Goal: Task Accomplishment & Management: Complete application form

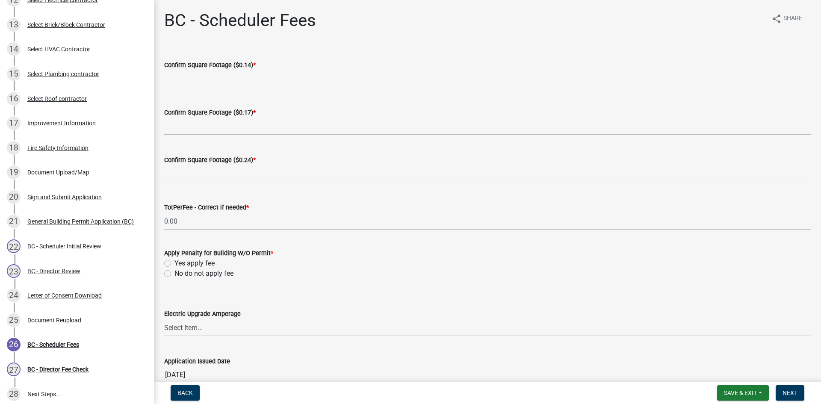
scroll to position [428, 0]
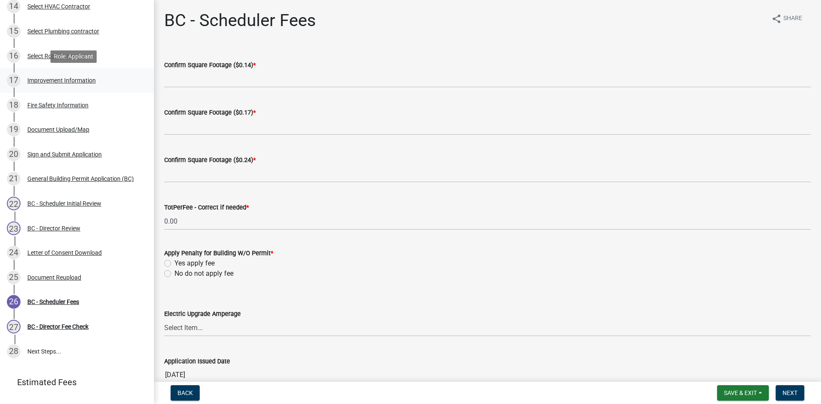
click at [37, 80] on div "Improvement Information" at bounding box center [61, 80] width 68 height 6
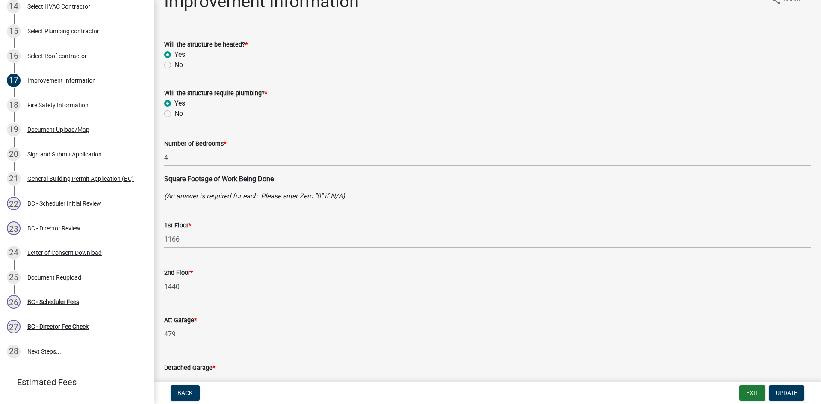
scroll to position [0, 0]
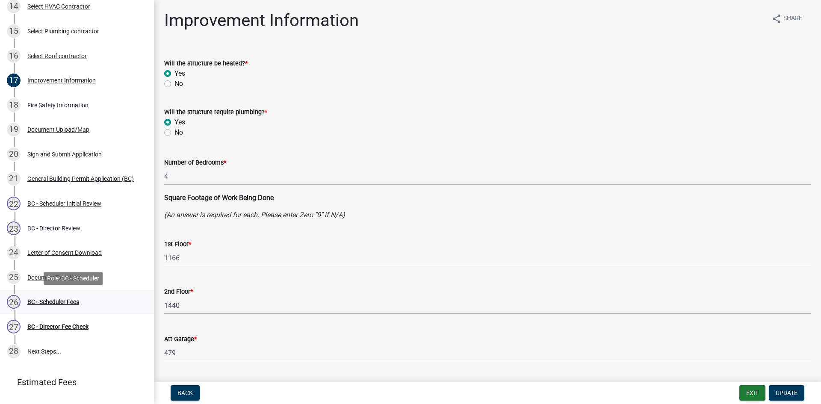
drag, startPoint x: 59, startPoint y: 300, endPoint x: 76, endPoint y: 298, distance: 17.2
click at [59, 300] on div "BC - Scheduler Fees" at bounding box center [53, 302] width 52 height 6
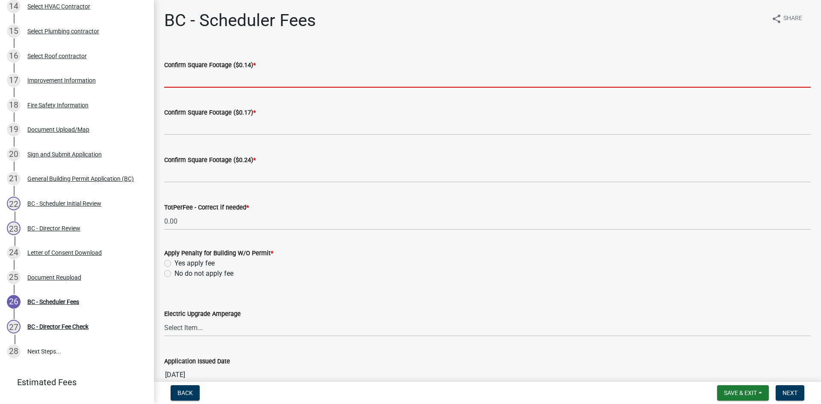
click at [252, 76] on input "text" at bounding box center [487, 79] width 647 height 18
type input "0"
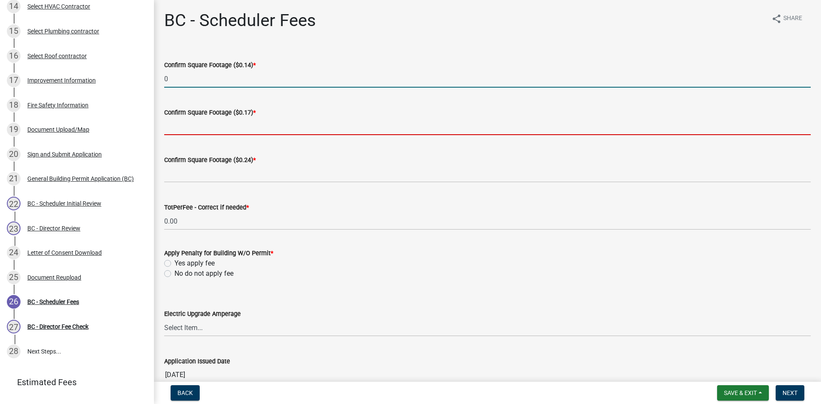
click at [221, 129] on input "text" at bounding box center [487, 127] width 647 height 18
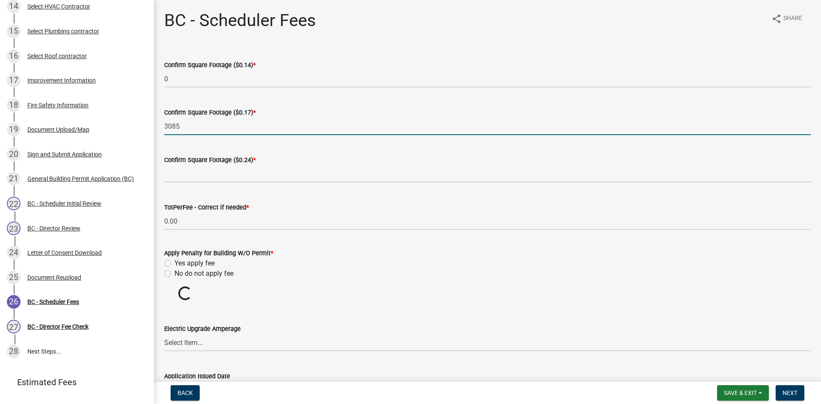
type input "3085"
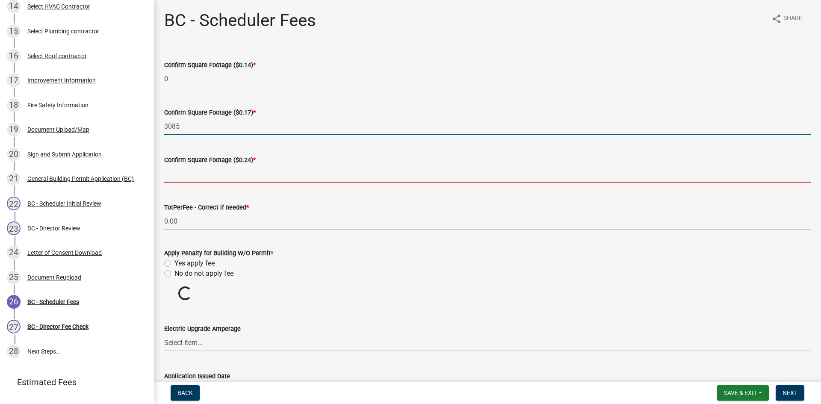
click at [215, 176] on input "text" at bounding box center [487, 174] width 647 height 18
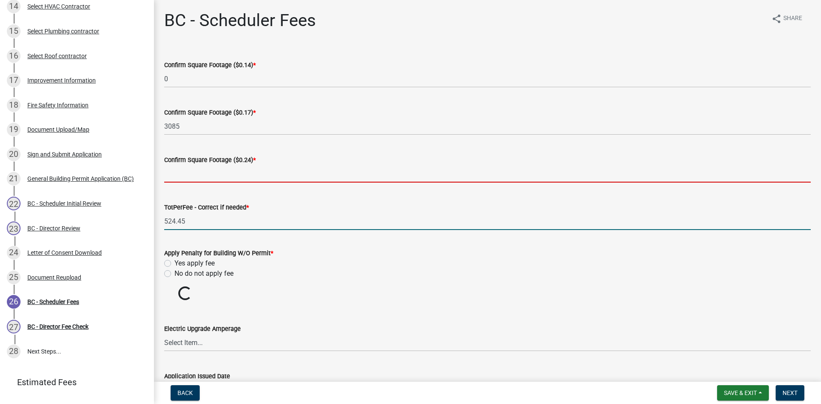
click at [169, 242] on wm-data-entity-input-list "Confirm Square Footage ($0.14) * 0 Confirm Square Footage ($0.17) * 3085 Confir…" at bounding box center [487, 226] width 647 height 357
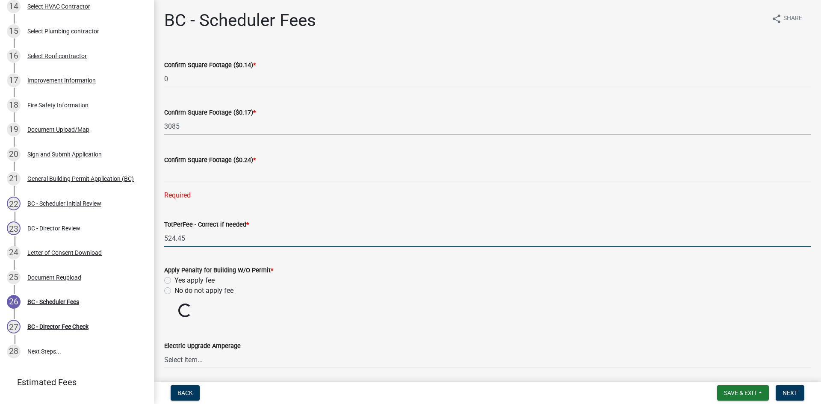
click at [174, 289] on label "No do not apply fee" at bounding box center [203, 291] width 59 height 10
click at [174, 289] on input "No do not apply fee" at bounding box center [177, 289] width 6 height 6
radio input "true"
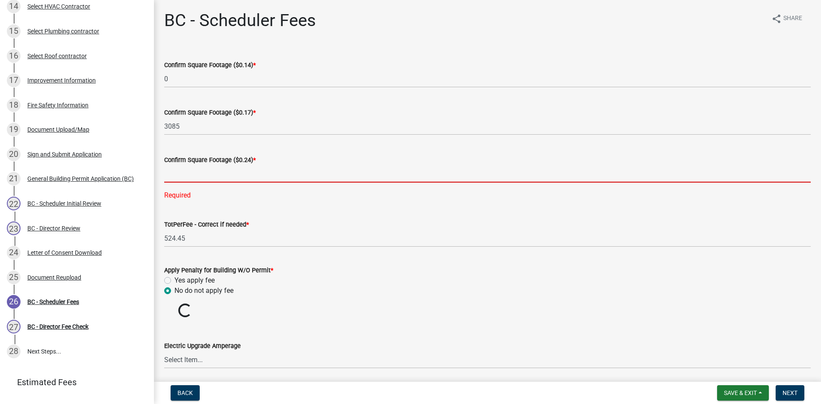
click at [211, 169] on input "text" at bounding box center [487, 174] width 647 height 18
type input "0"
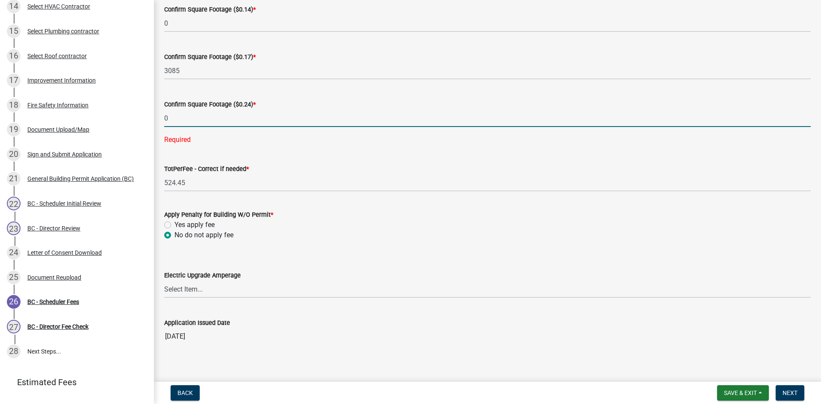
scroll to position [62, 0]
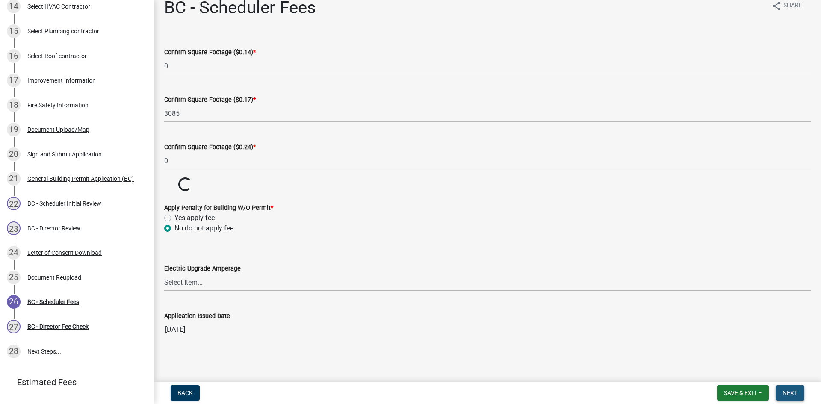
click at [788, 391] on span "Next" at bounding box center [789, 393] width 15 height 7
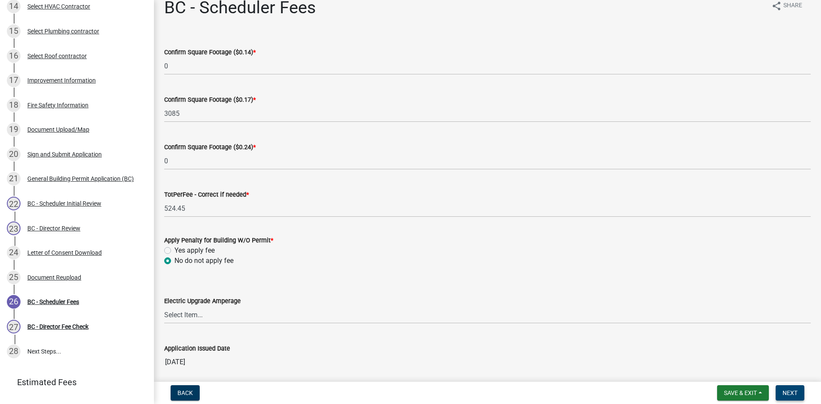
click at [794, 397] on button "Next" at bounding box center [790, 392] width 29 height 15
